Goal: Check status: Check status

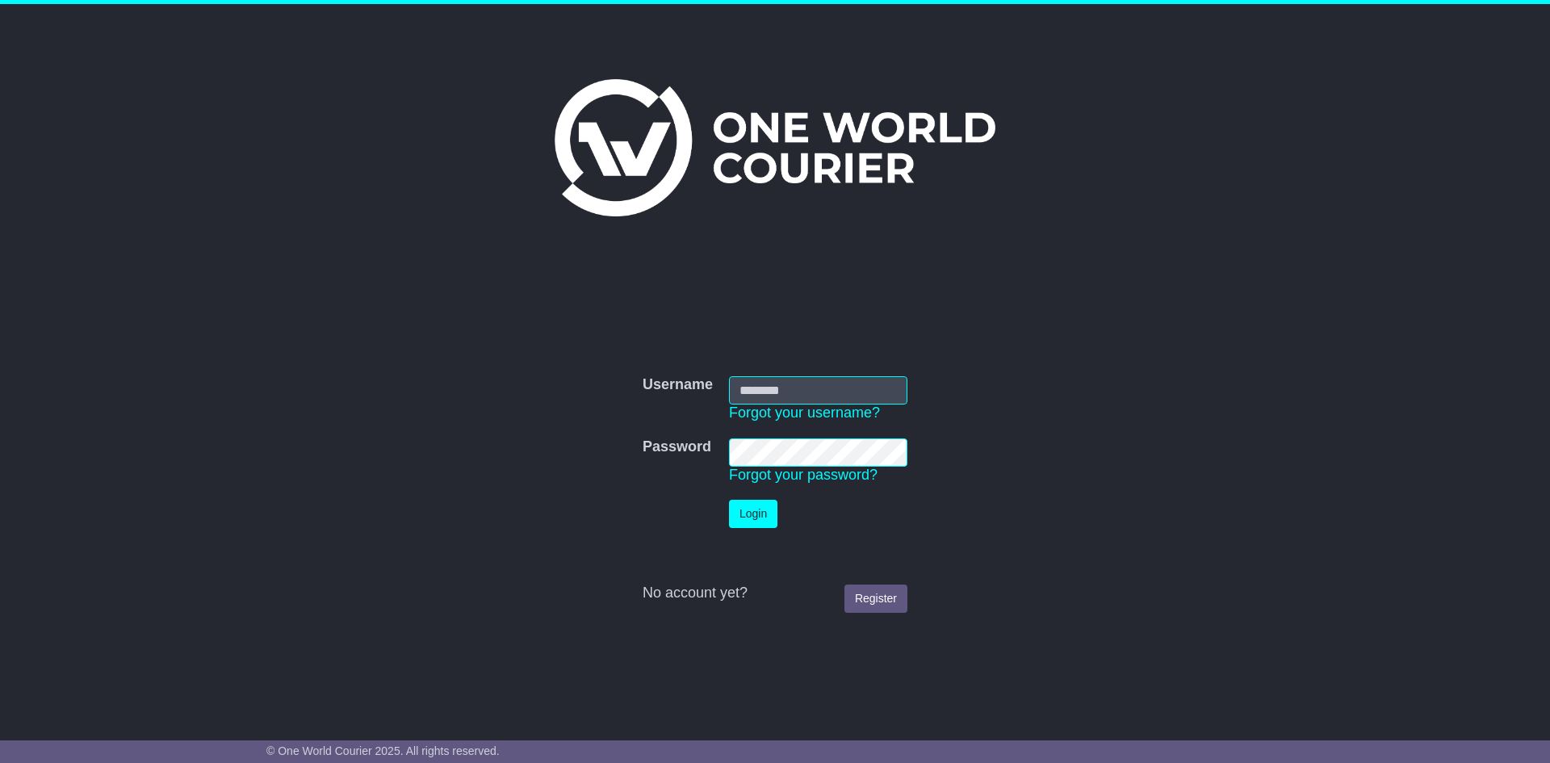
type input "**********"
click at [754, 519] on button "Login" at bounding box center [753, 514] width 48 height 28
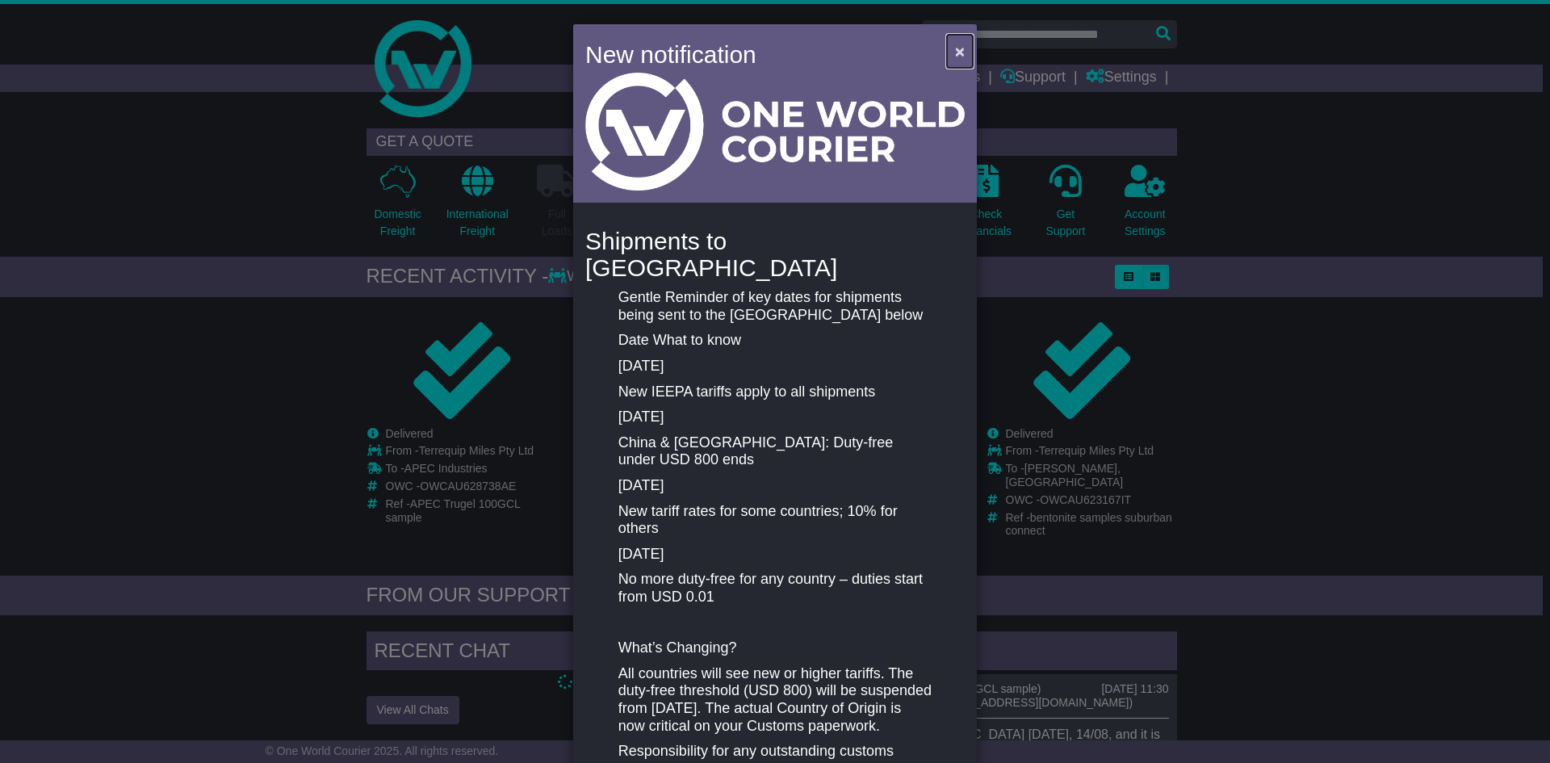
click at [955, 44] on span "×" at bounding box center [960, 51] width 10 height 19
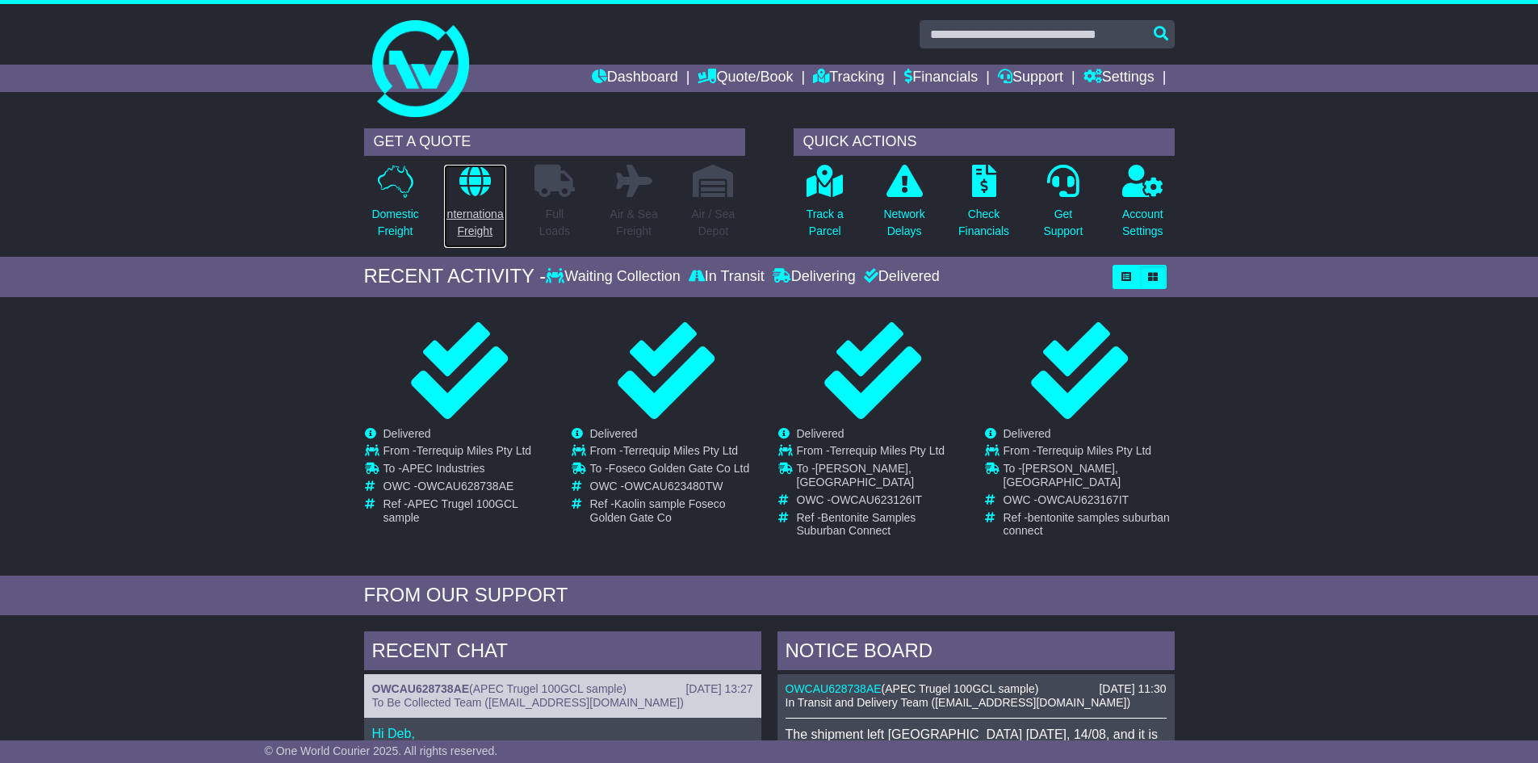
click at [463, 206] on p "International Freight" at bounding box center [475, 223] width 62 height 34
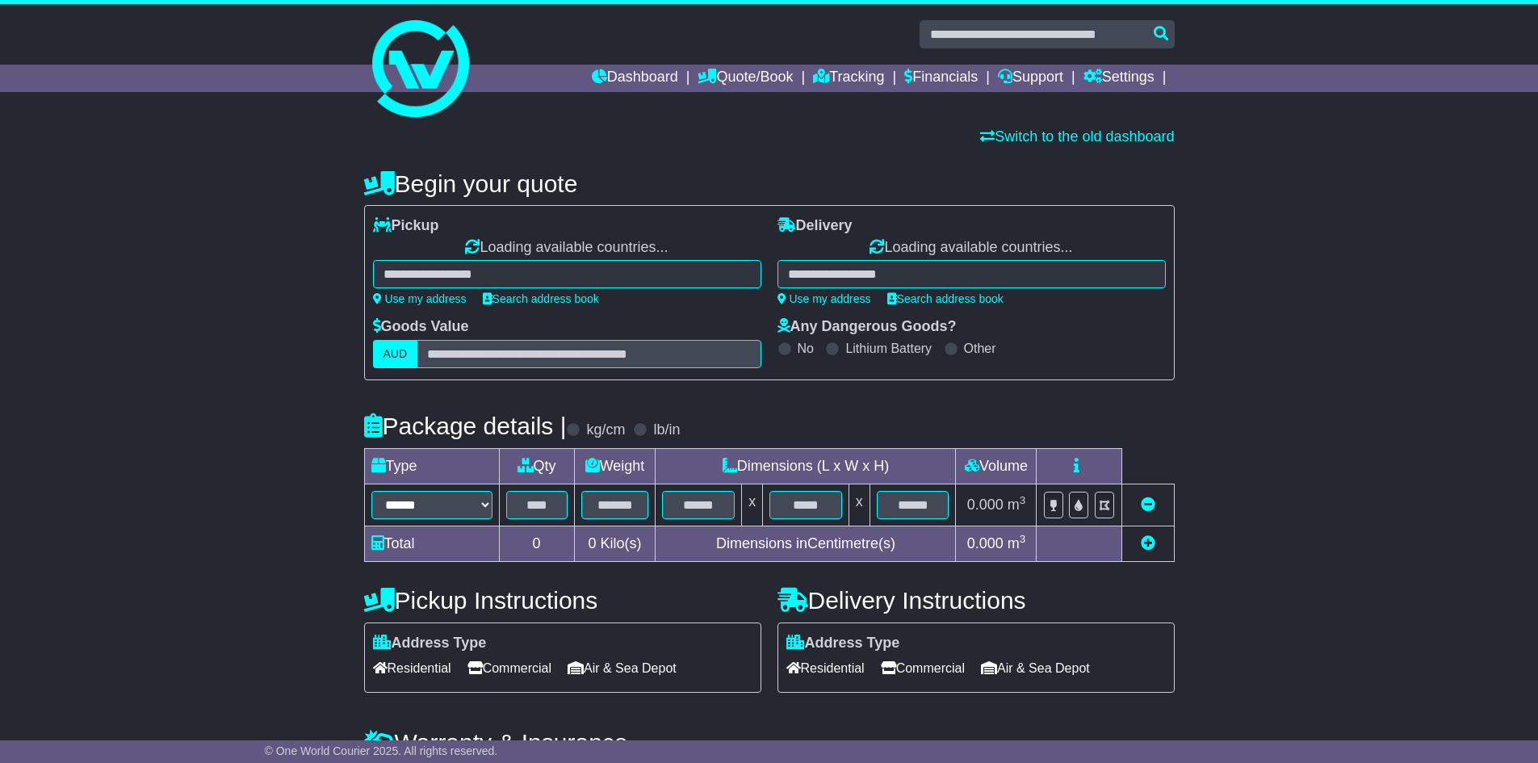
select select
select select "**"
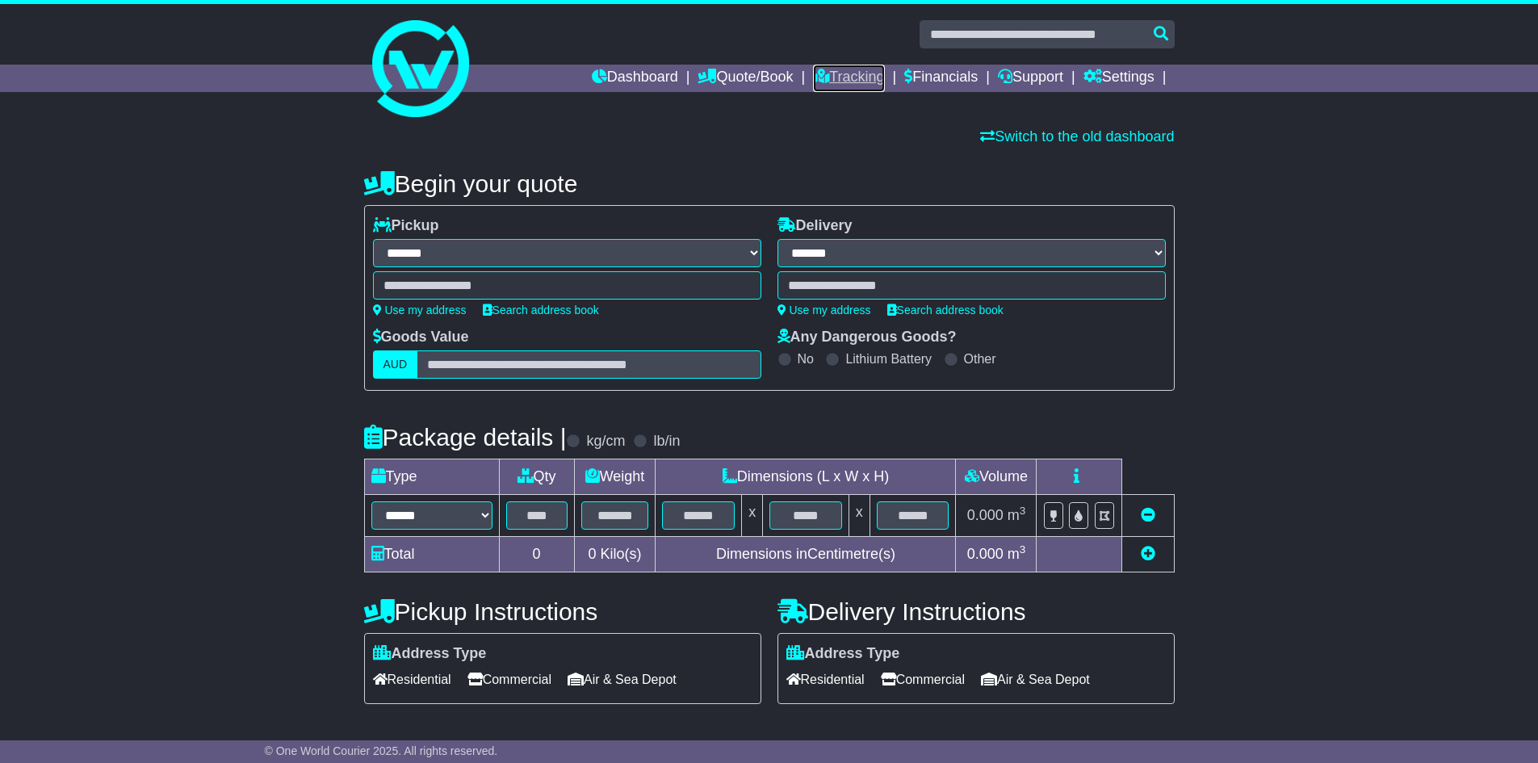
click at [842, 73] on link "Tracking" at bounding box center [848, 78] width 71 height 27
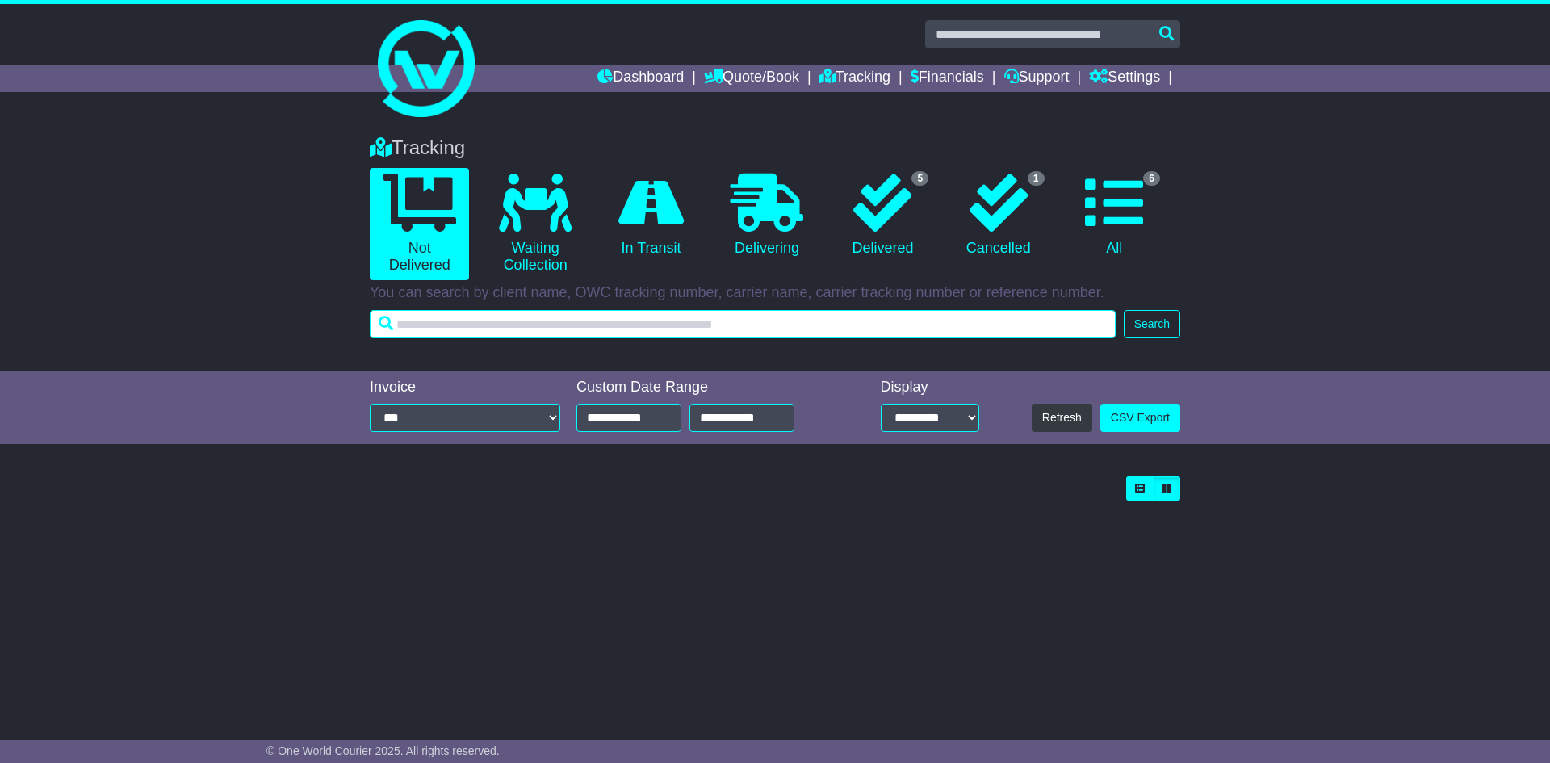
click at [660, 325] on input "text" at bounding box center [743, 324] width 746 height 28
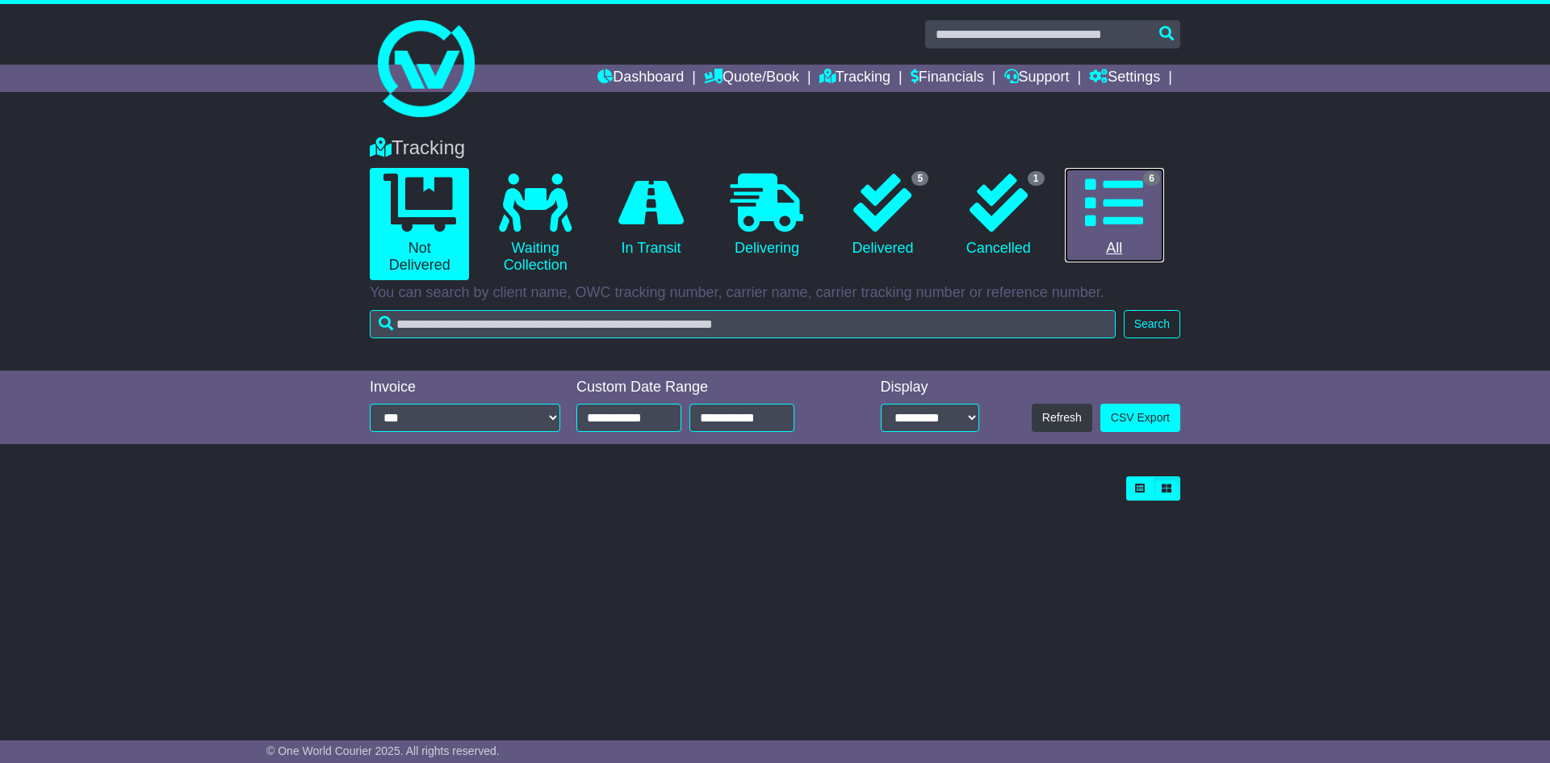
click at [1132, 209] on icon at bounding box center [1114, 203] width 58 height 58
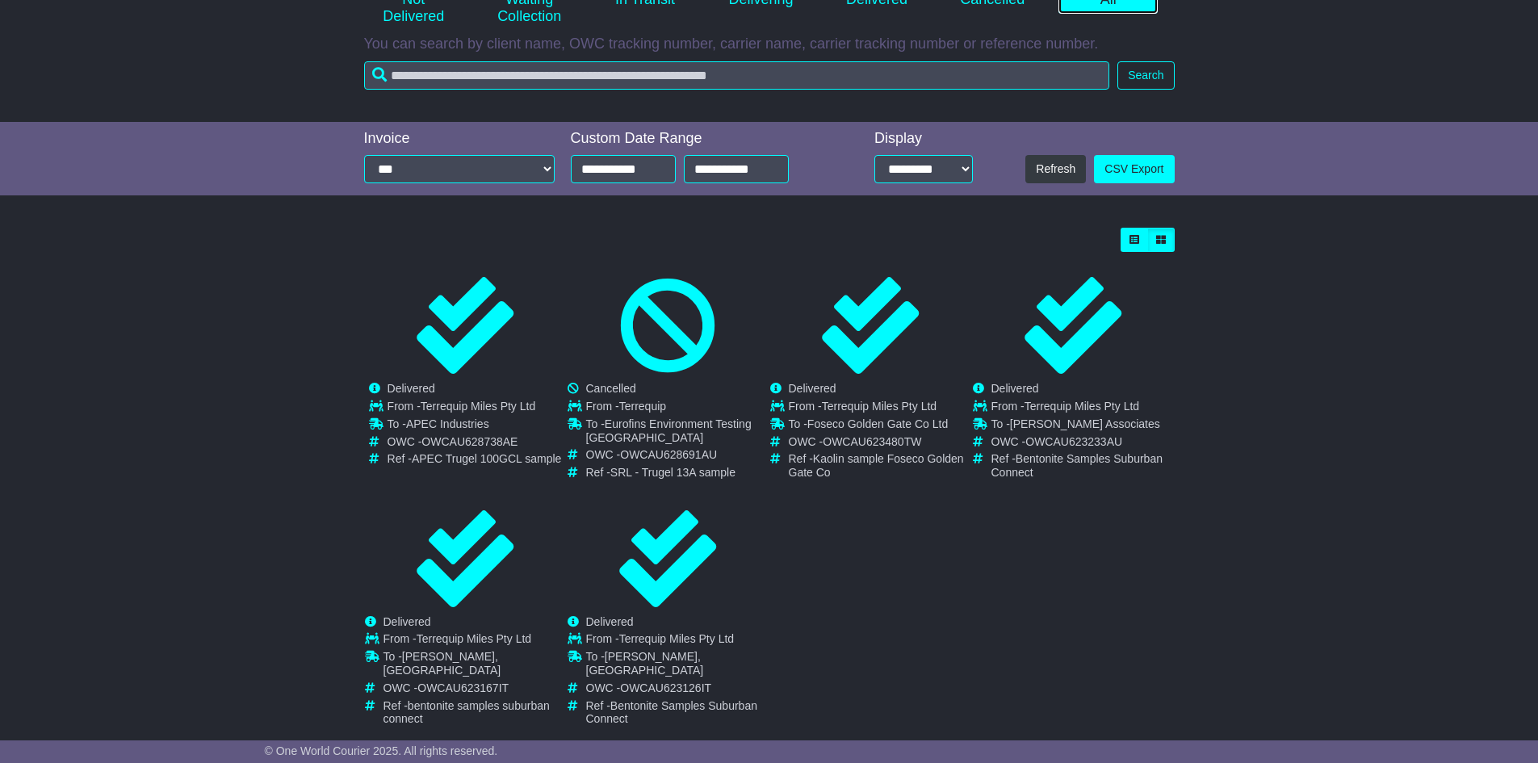
scroll to position [268, 0]
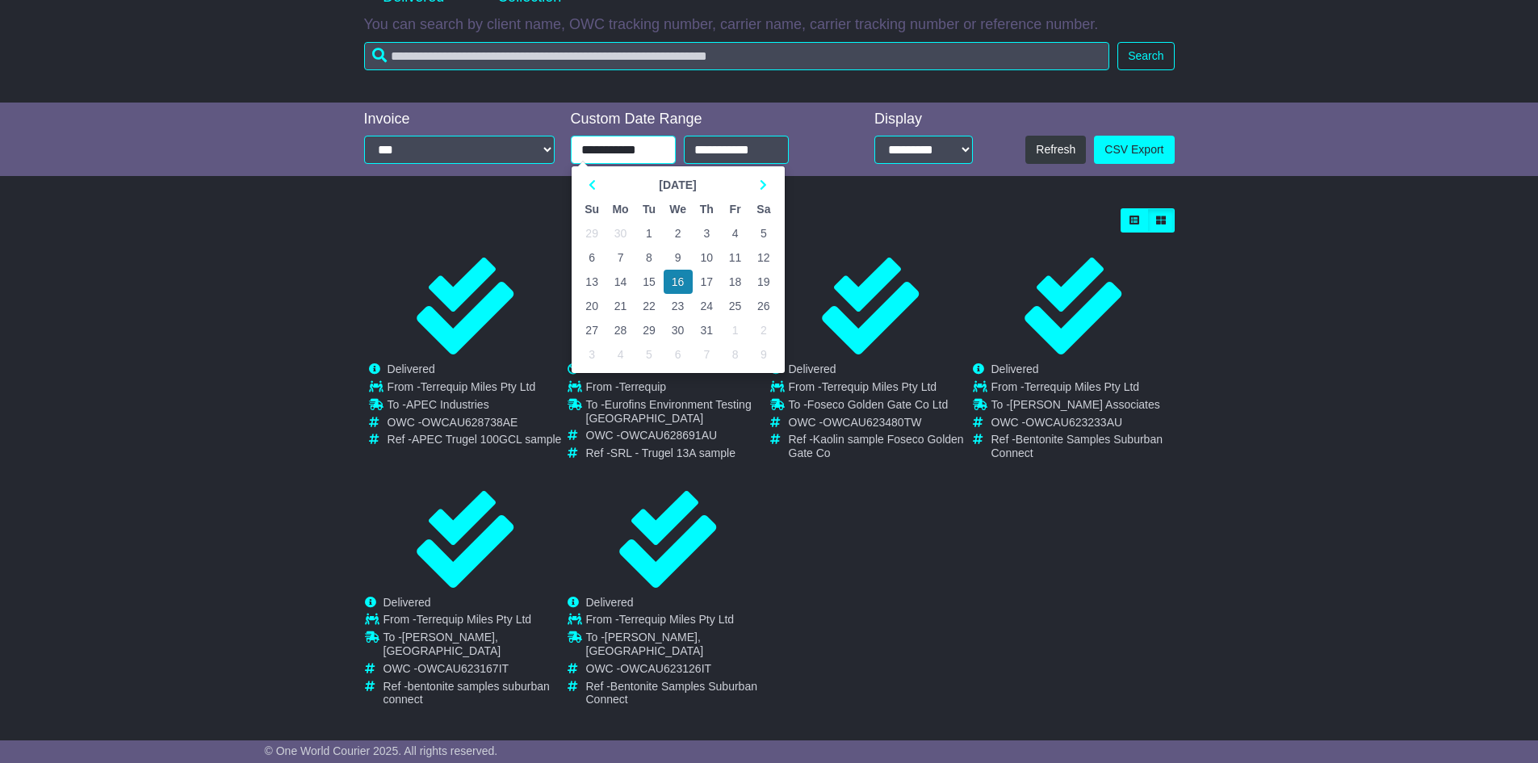
click at [623, 155] on input "**********" at bounding box center [623, 150] width 105 height 28
click at [589, 178] on th at bounding box center [592, 185] width 28 height 24
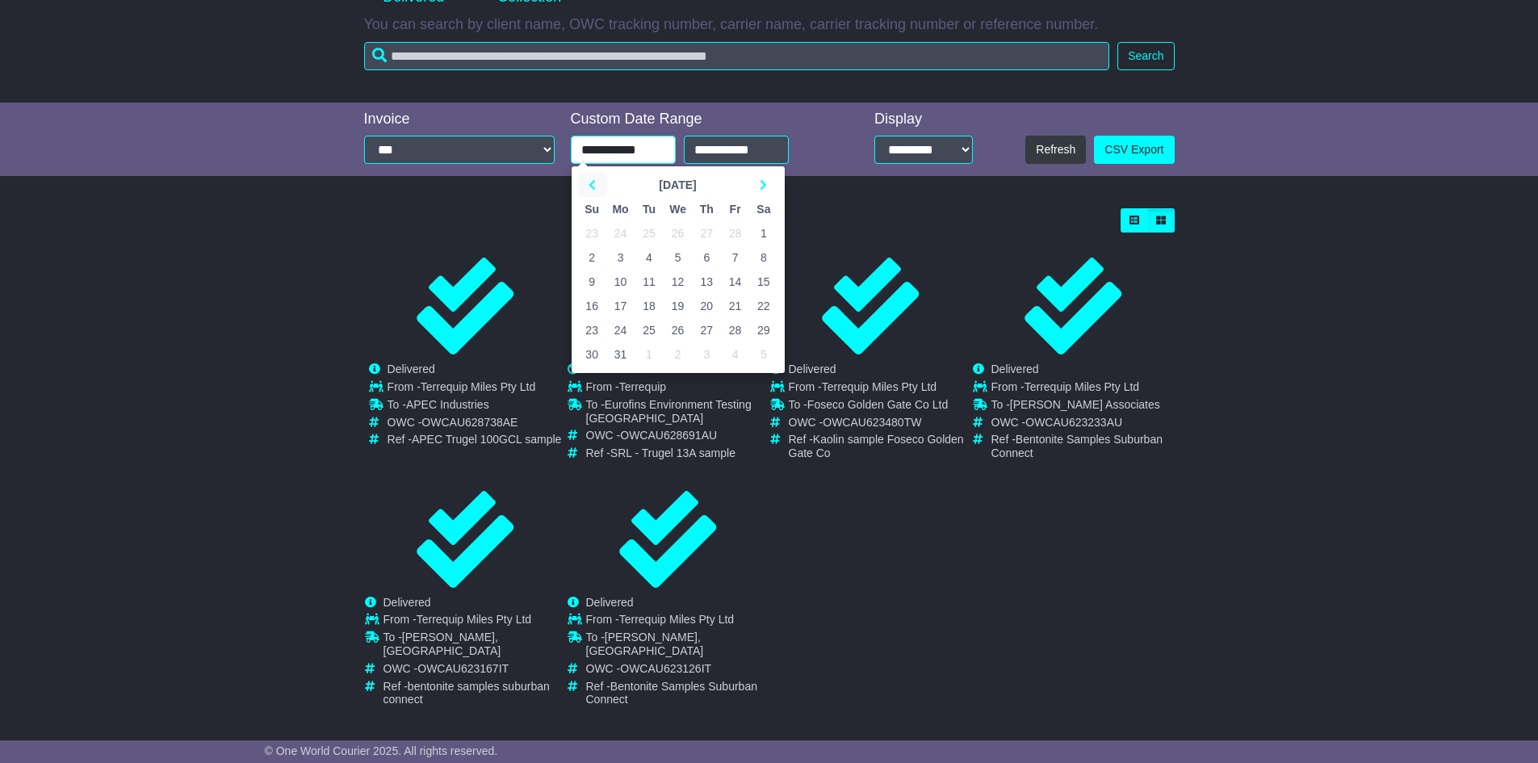
click at [589, 178] on th at bounding box center [592, 185] width 28 height 24
click at [767, 182] on icon at bounding box center [763, 184] width 7 height 11
click at [672, 232] on td "1" at bounding box center [678, 233] width 29 height 24
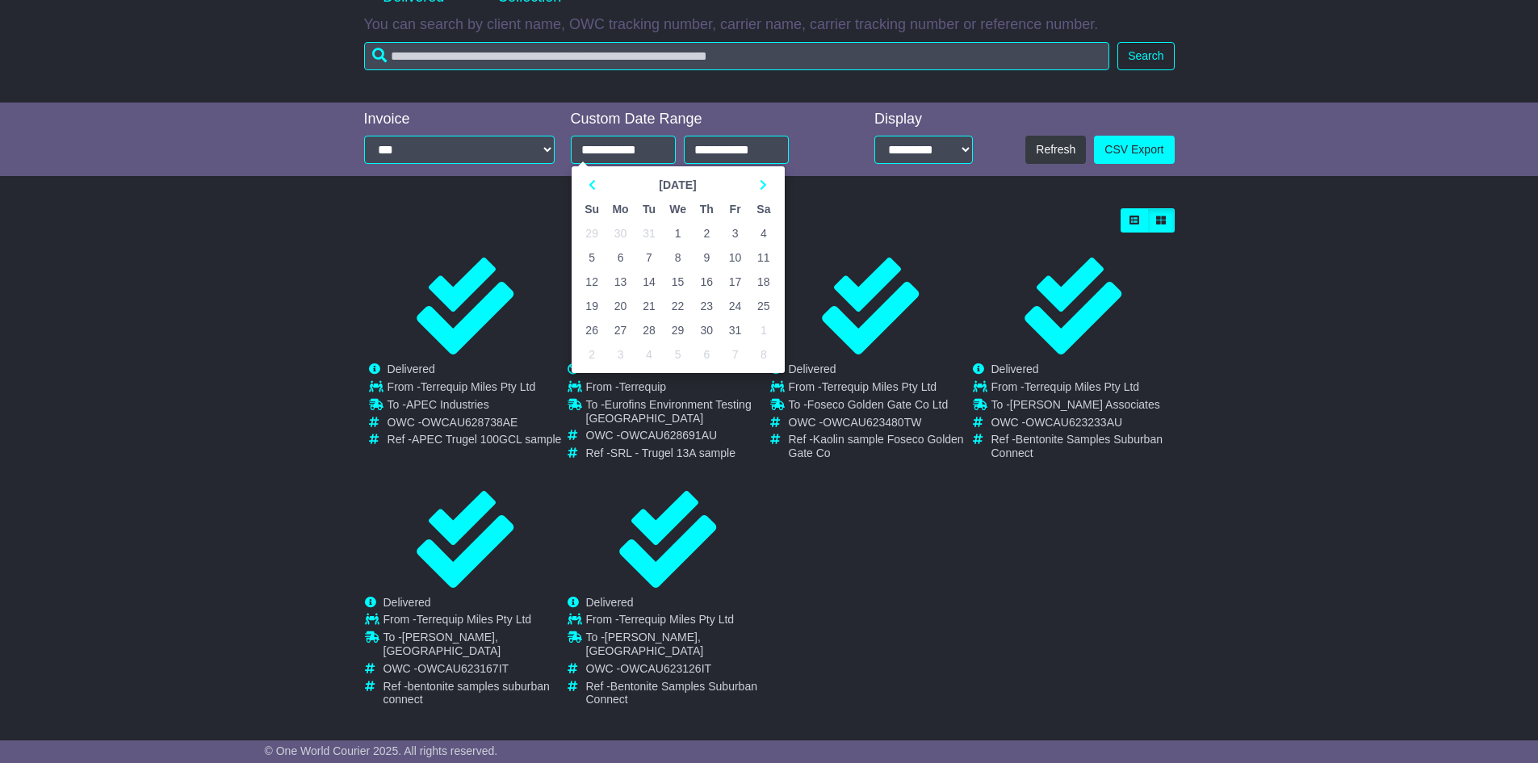
type input "**********"
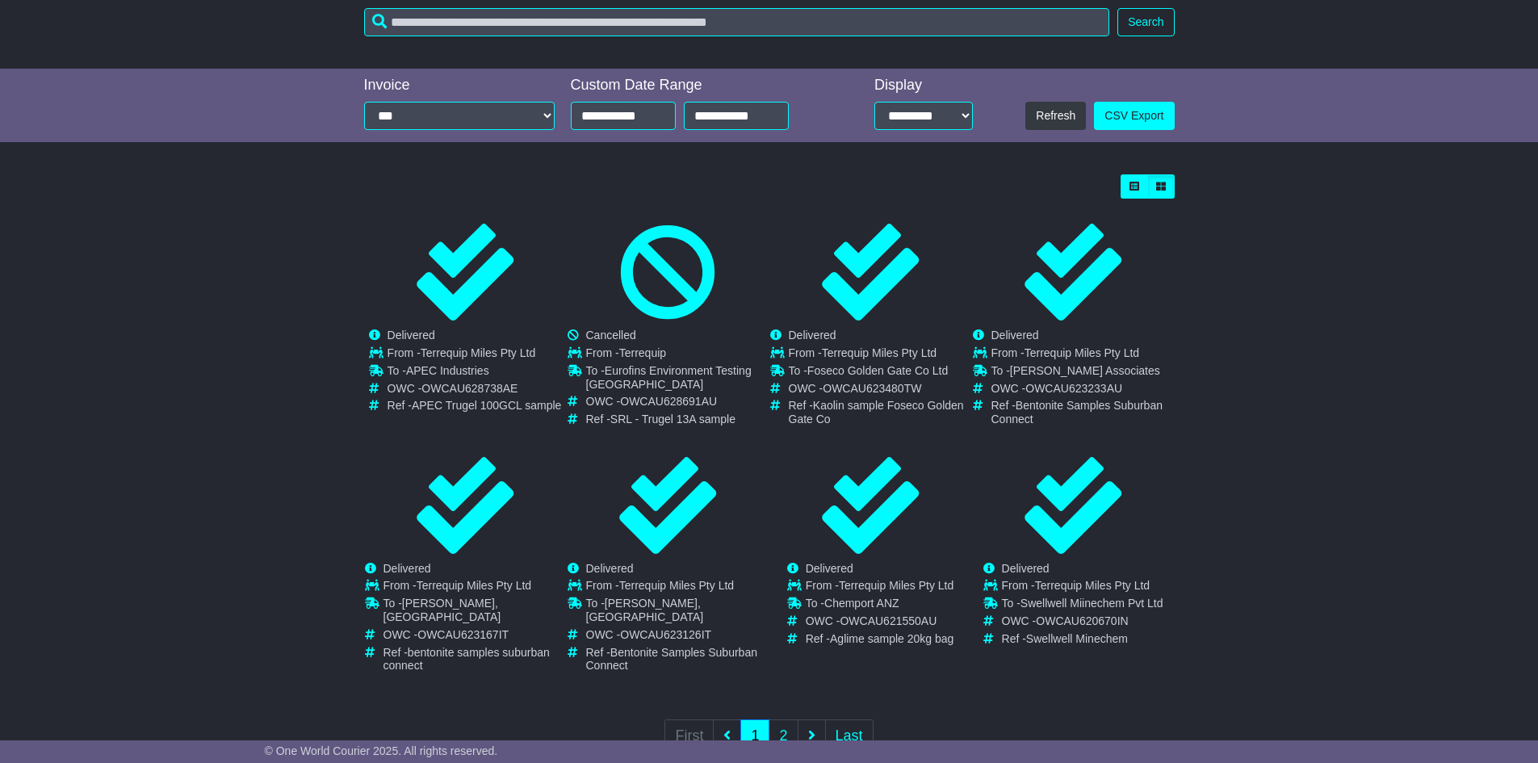
scroll to position [340, 0]
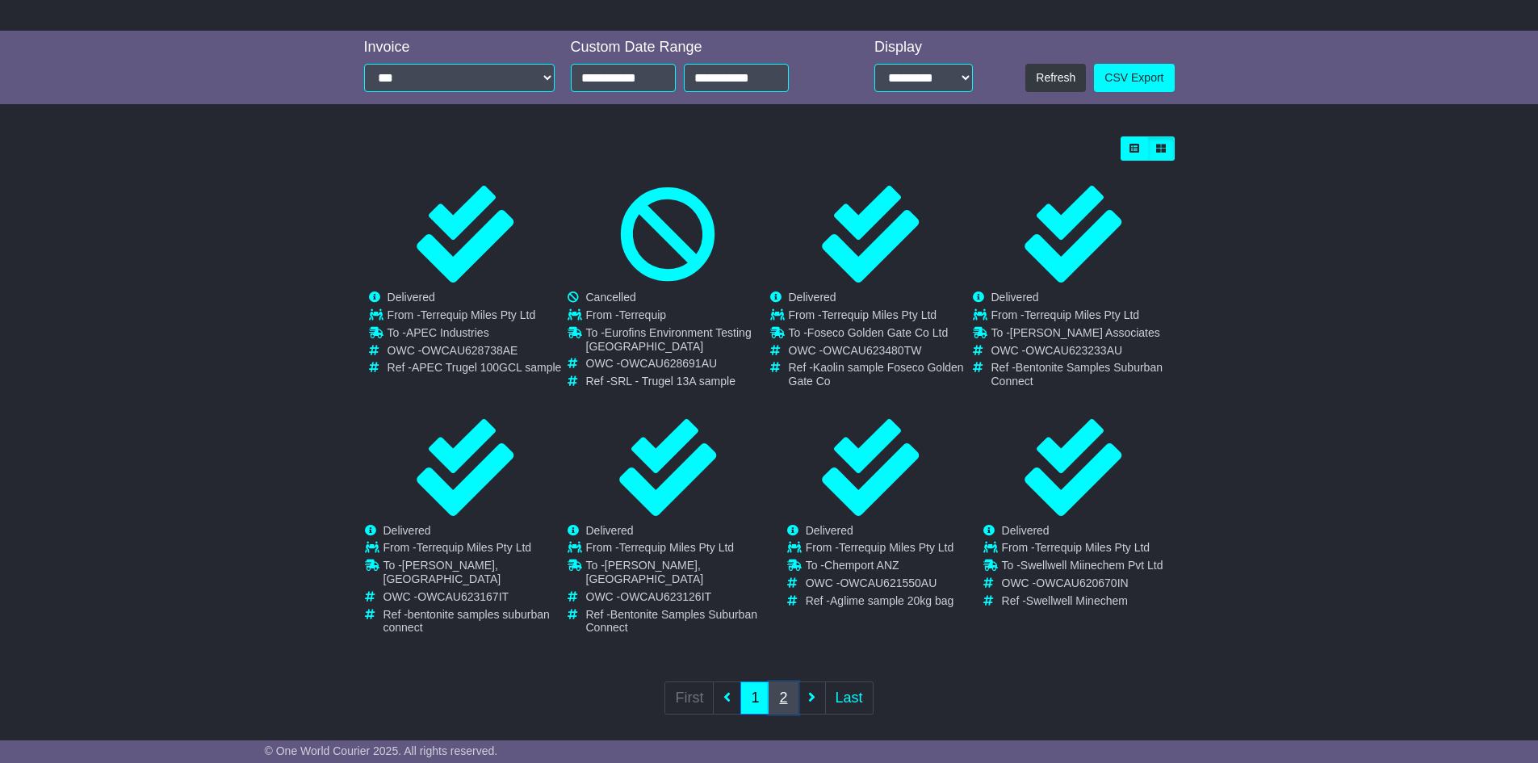
click at [783, 681] on link "2" at bounding box center [783, 697] width 29 height 33
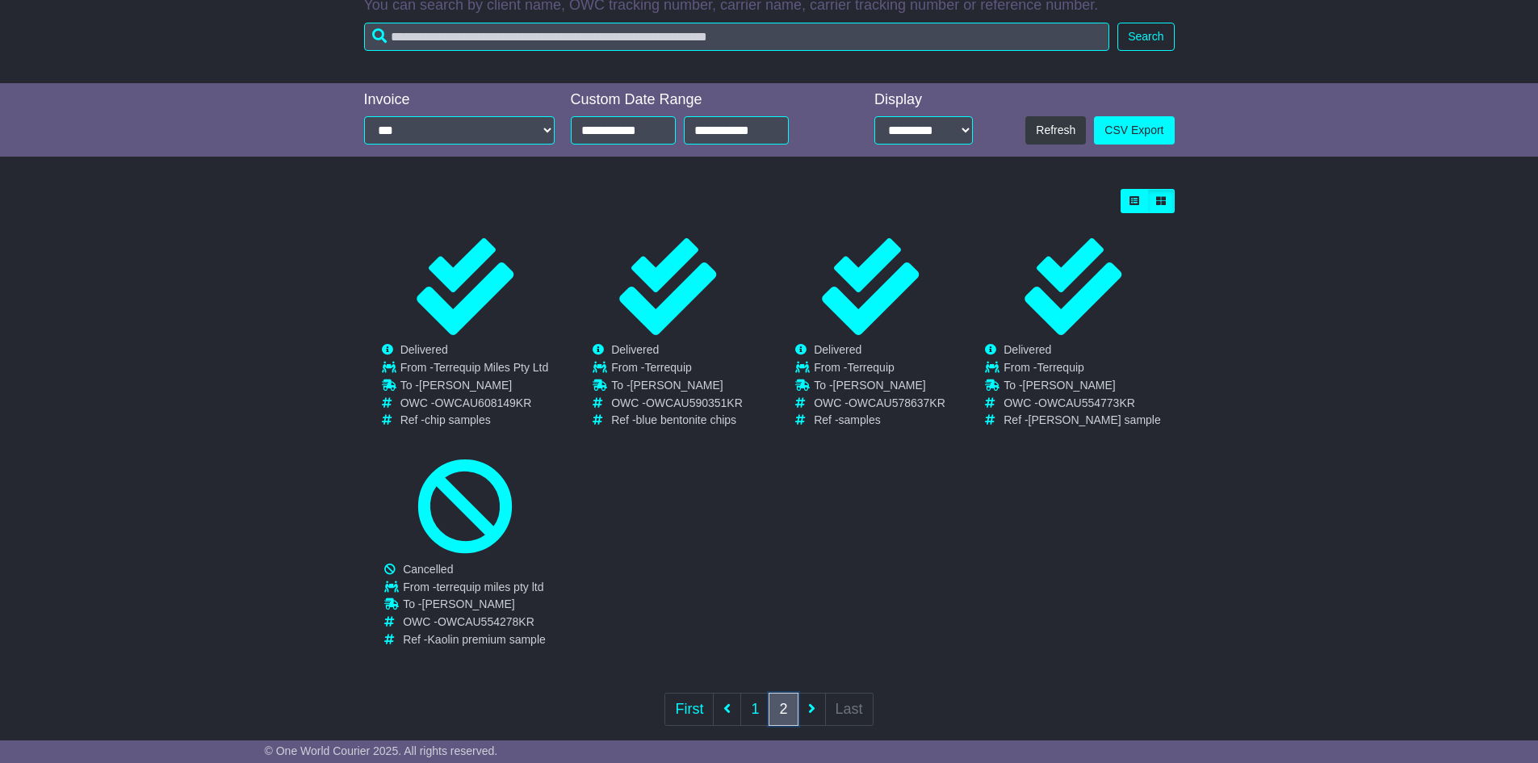
scroll to position [312, 0]
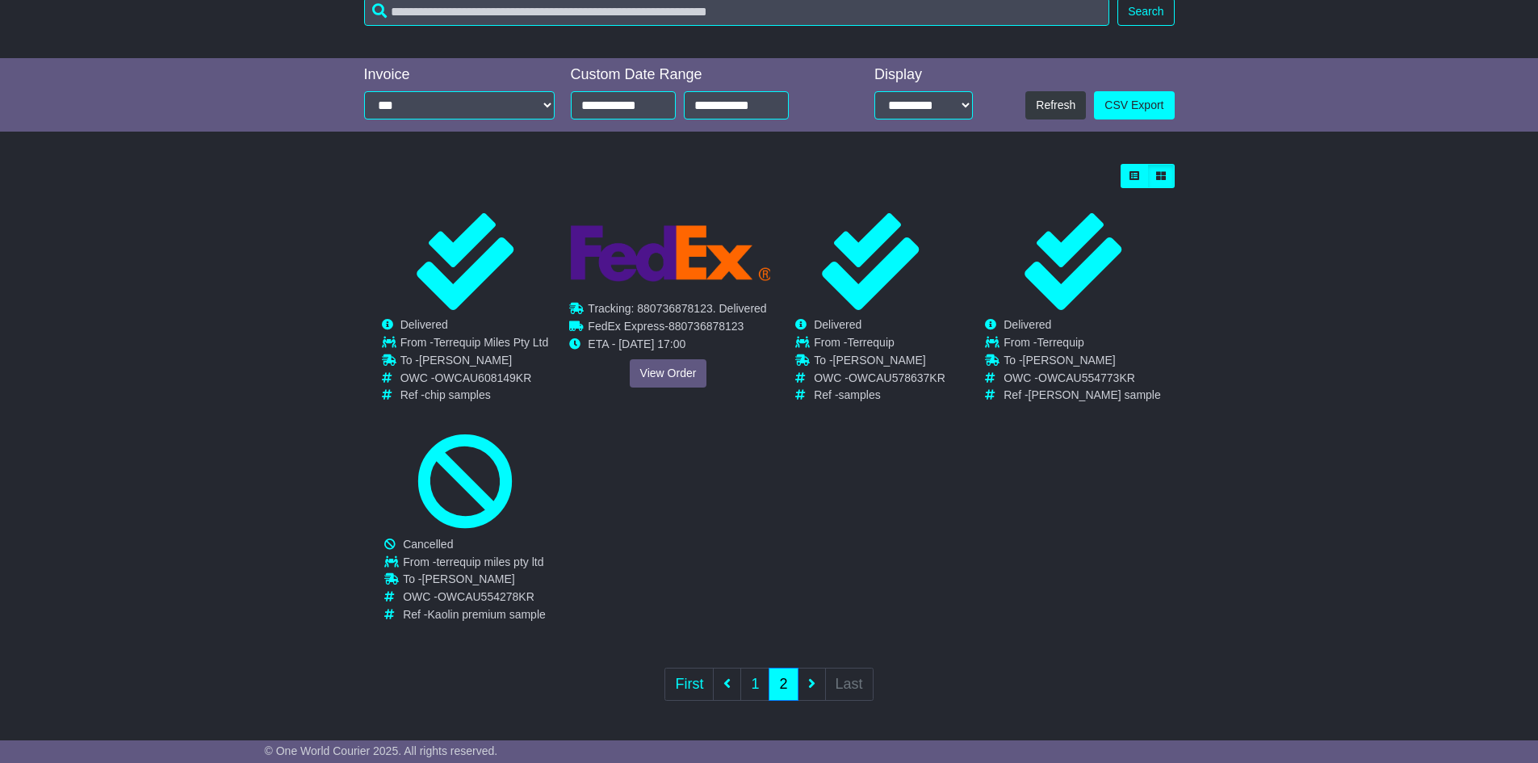
click at [664, 398] on div "Tracking: 880736878123. Delivered Waiting Collection In Transit Delivered FedEx…" at bounding box center [668, 310] width 201 height 194
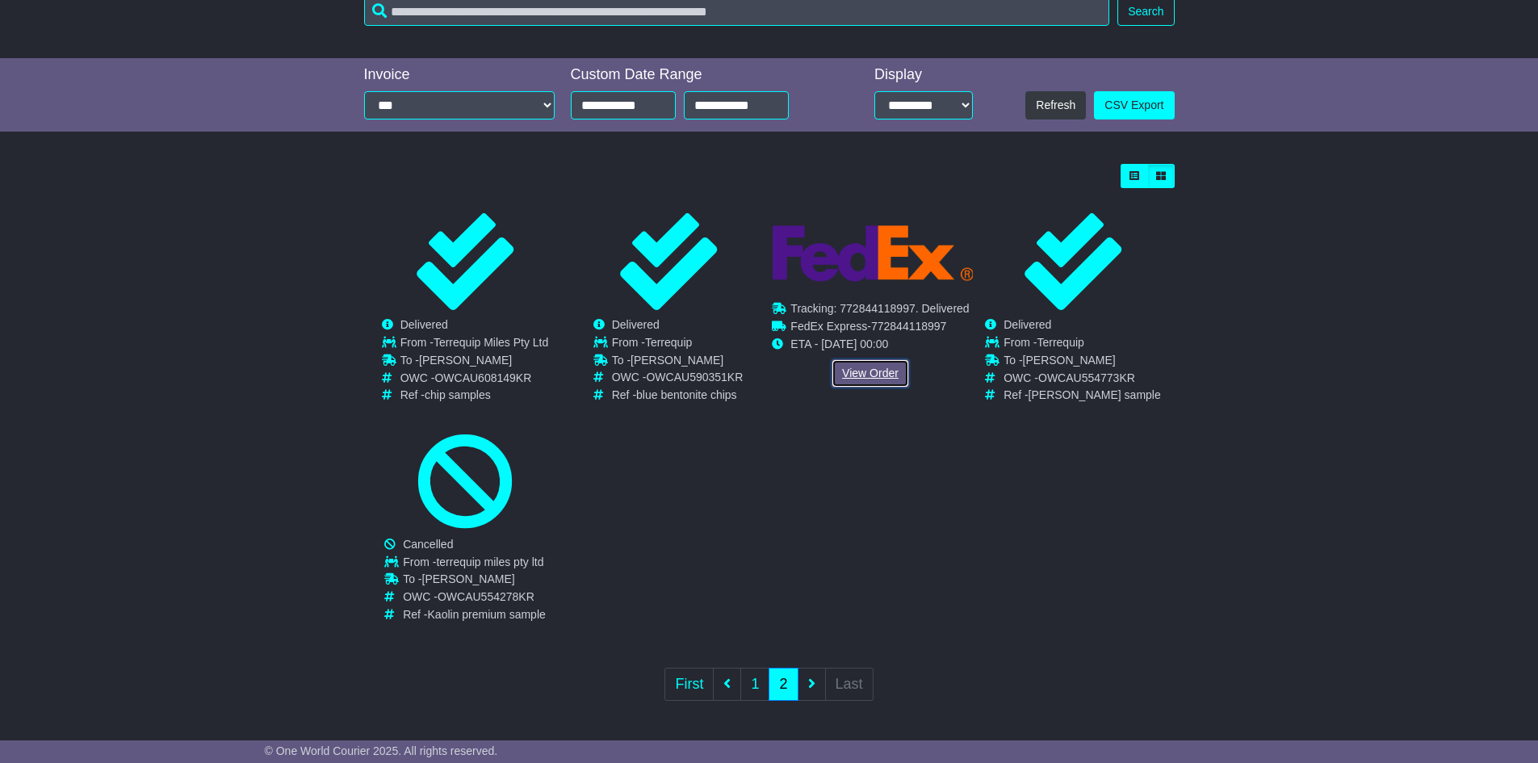
click at [870, 374] on link "View Order" at bounding box center [871, 373] width 78 height 28
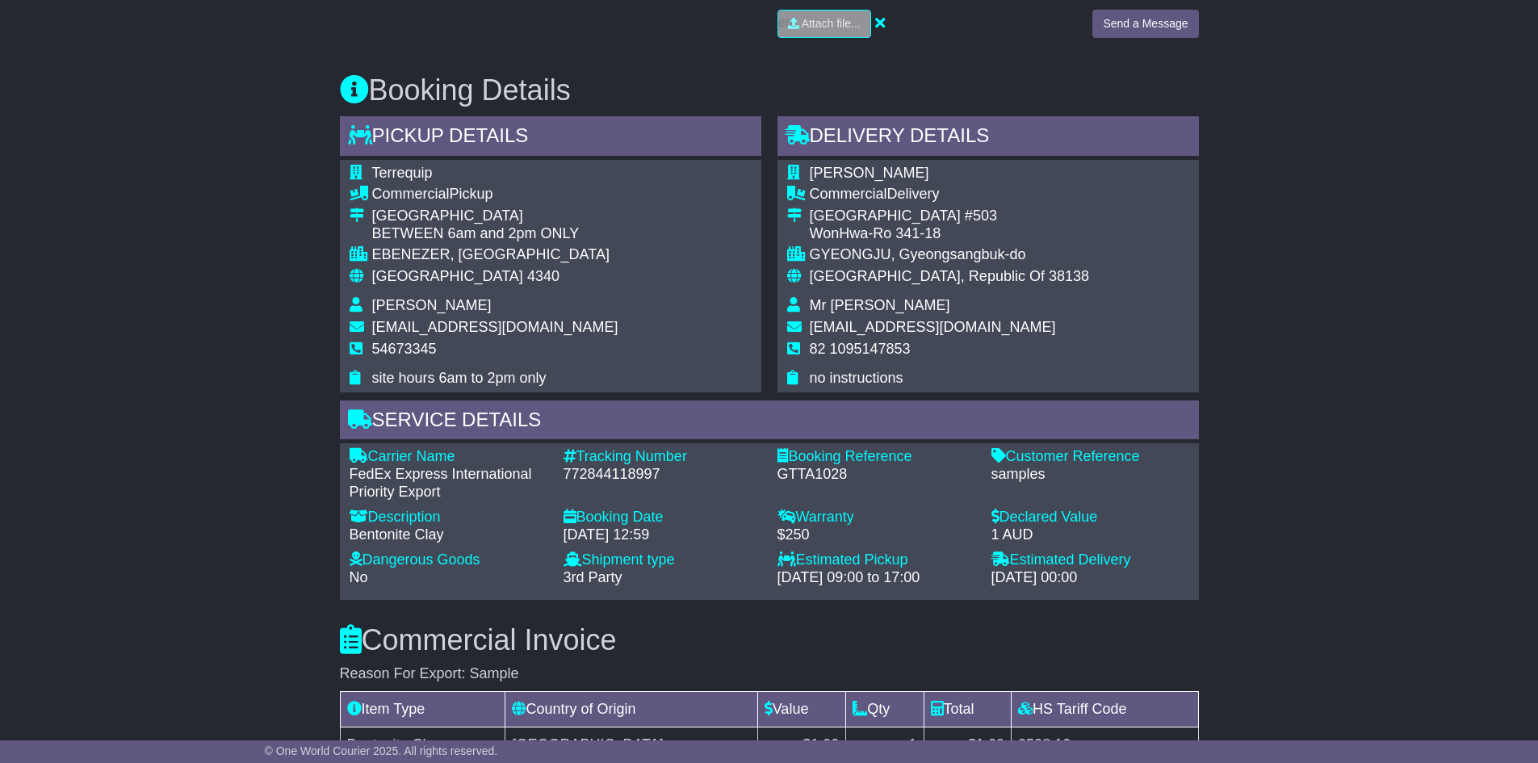
scroll to position [888, 0]
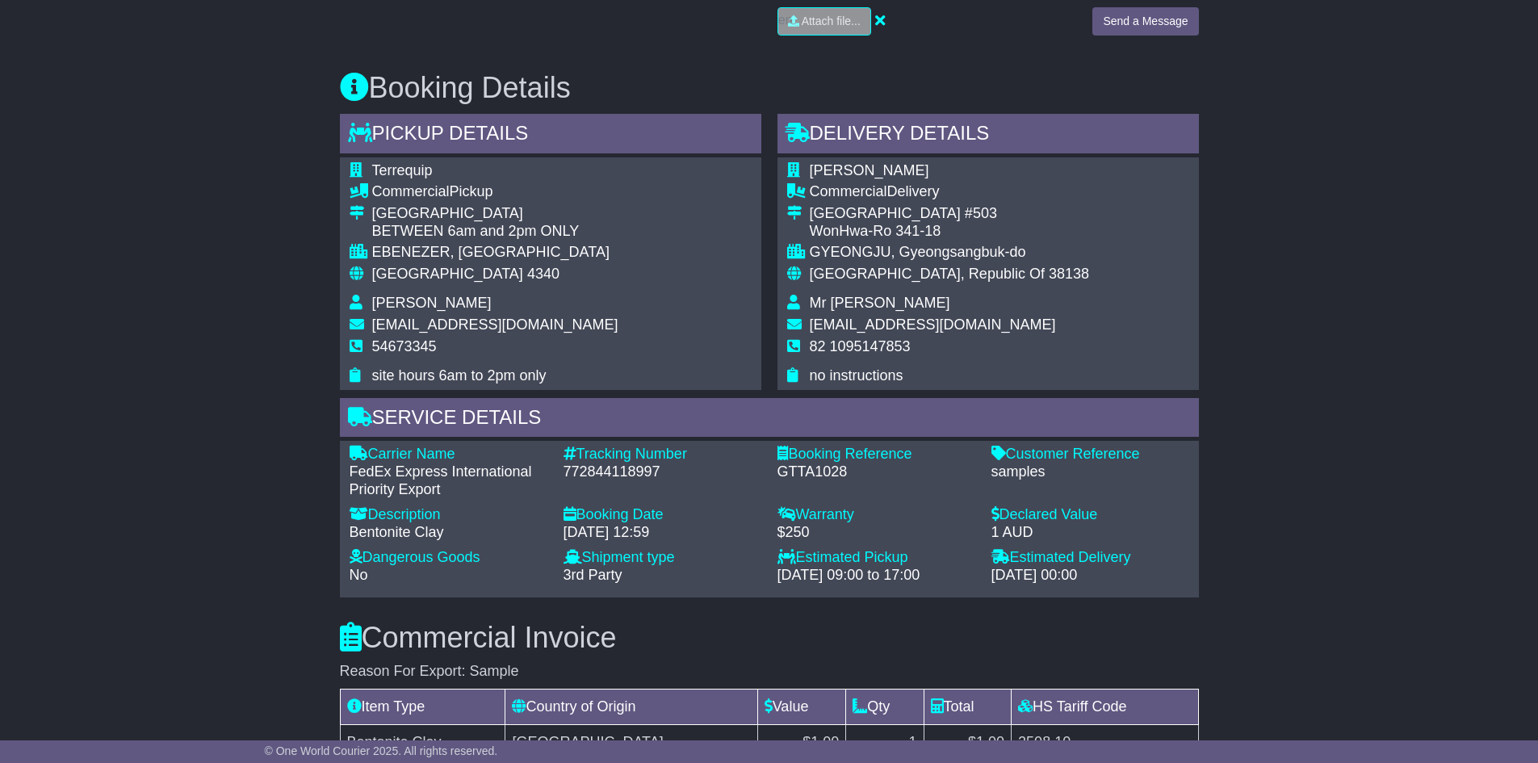
click at [254, 167] on div "Email Download Tracking Pricing Insurance" at bounding box center [769, 409] width 1538 height 1967
